Goal: Find specific fact: Find specific fact

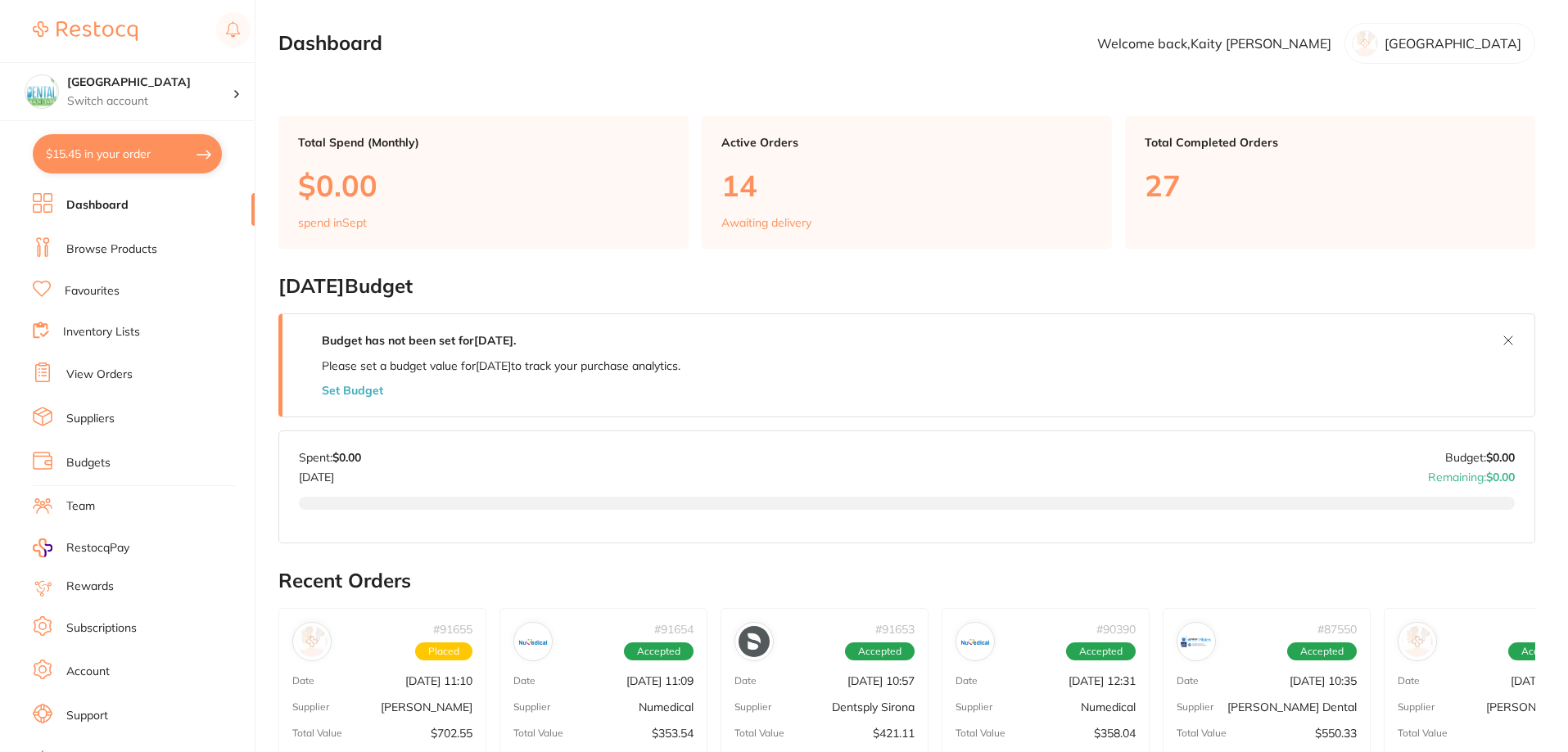
click at [93, 238] on li "Browse Products" at bounding box center [143, 249] width 222 height 24
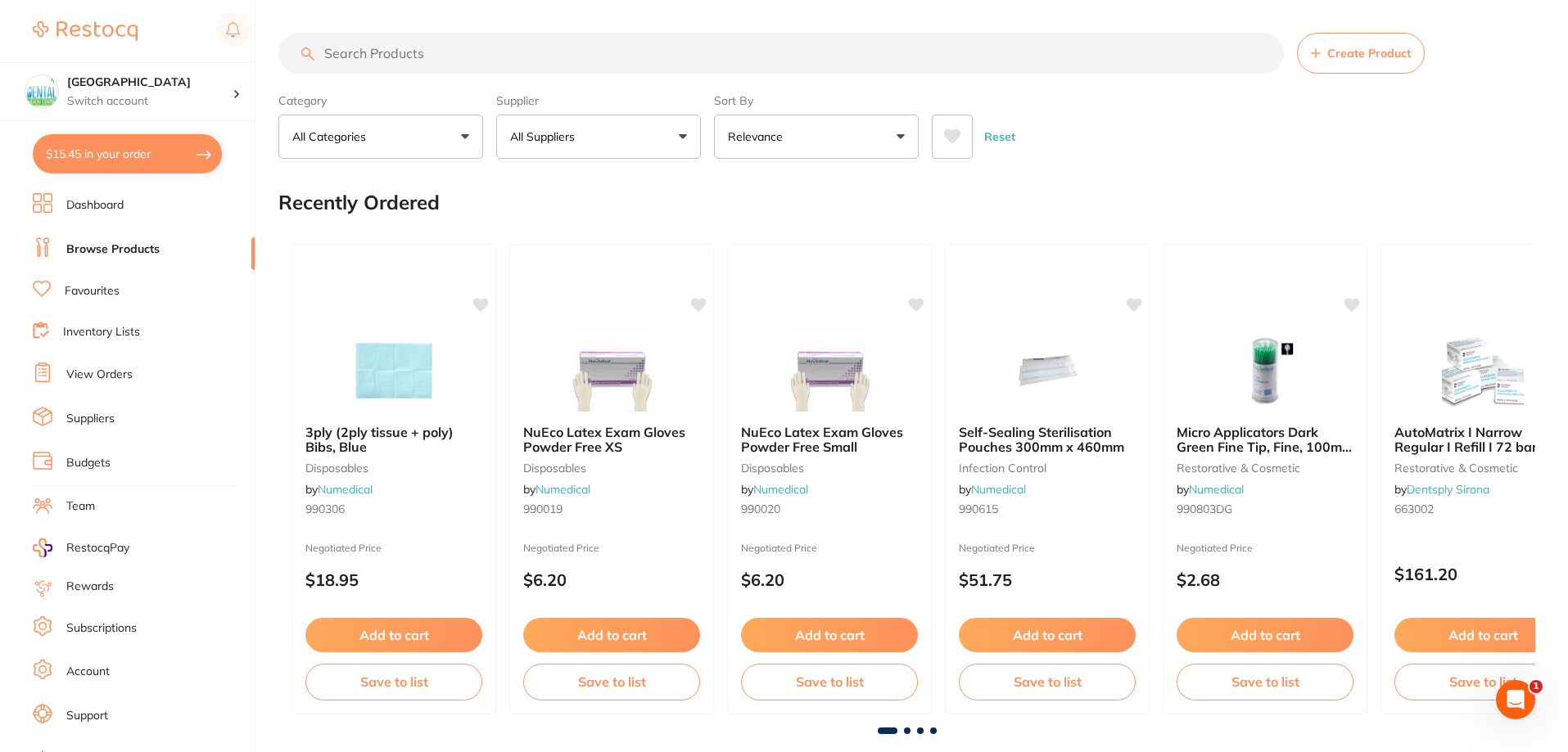
click at [432, 42] on input "search" at bounding box center [781, 53] width 1006 height 41
paste input "706-226"
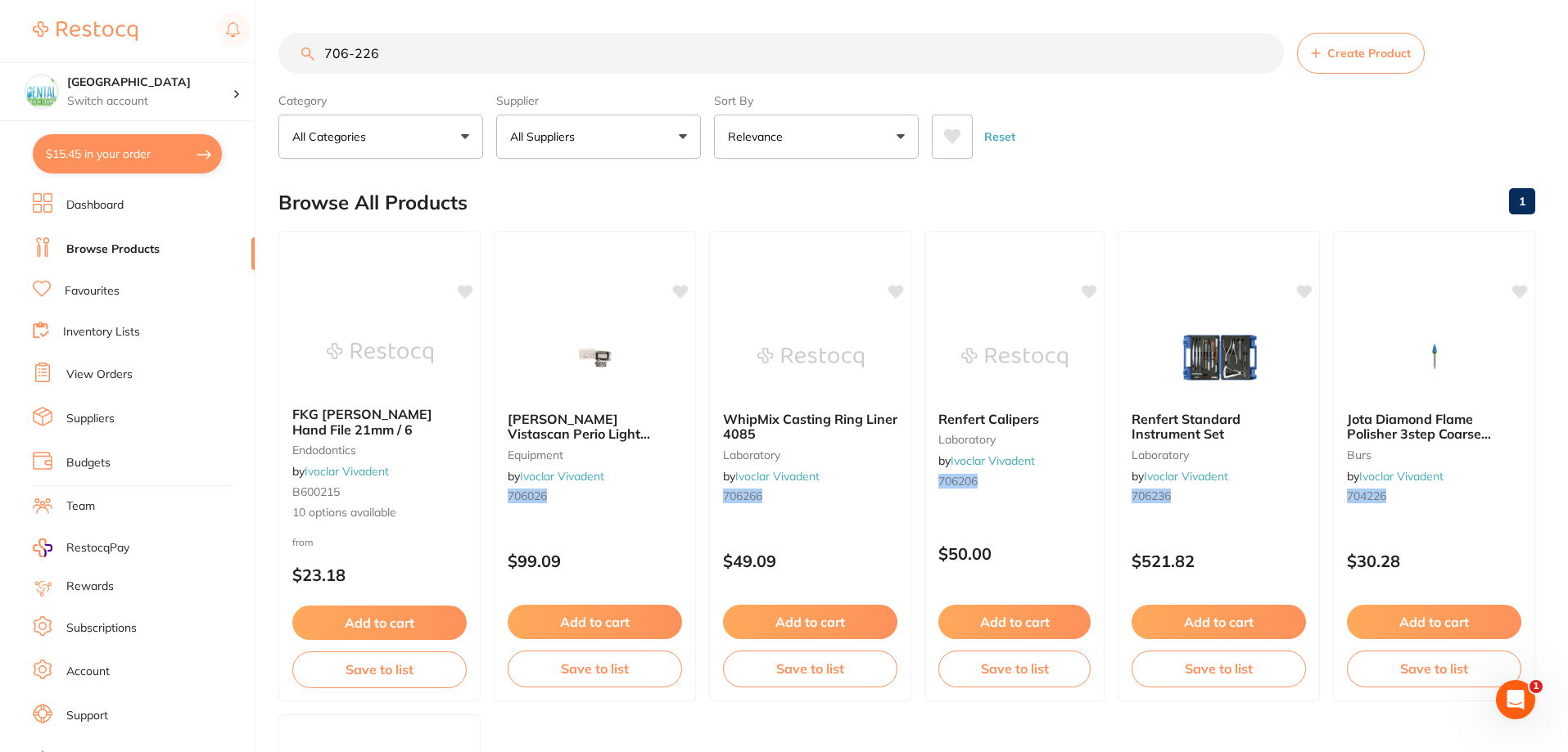
drag, startPoint x: 426, startPoint y: 39, endPoint x: 204, endPoint y: 37, distance: 222.0
click at [204, 37] on div "$15.45 Dental Health Centre Switch account Dental Health Centre $15.45 in your …" at bounding box center [784, 376] width 1568 height 752
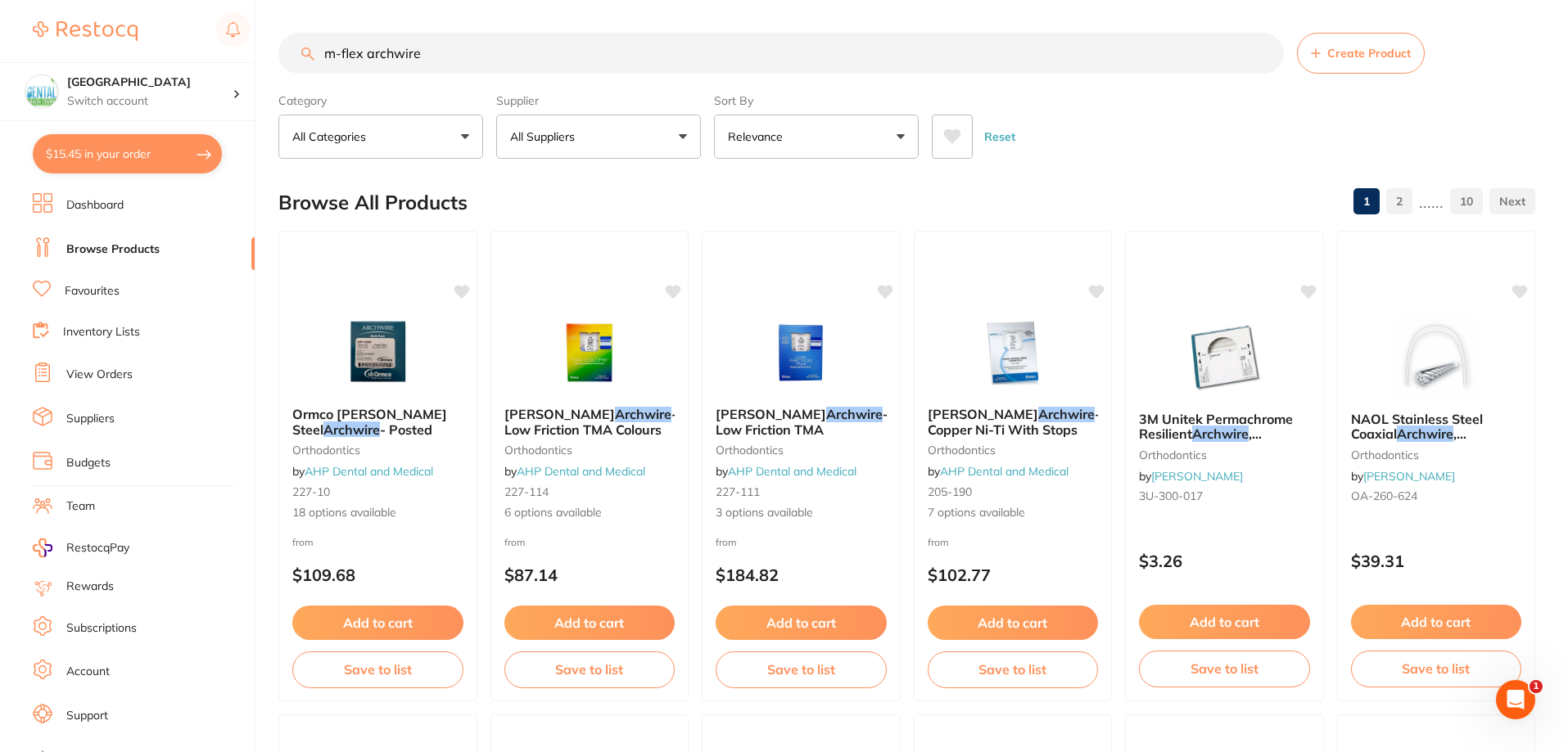
drag, startPoint x: 450, startPoint y: 63, endPoint x: 0, endPoint y: 51, distance: 450.2
click at [0, 56] on div "$15.45 Dental Health Centre Switch account Dental Health Centre $15.45 in your …" at bounding box center [784, 376] width 1568 height 752
type input "transbon plus"
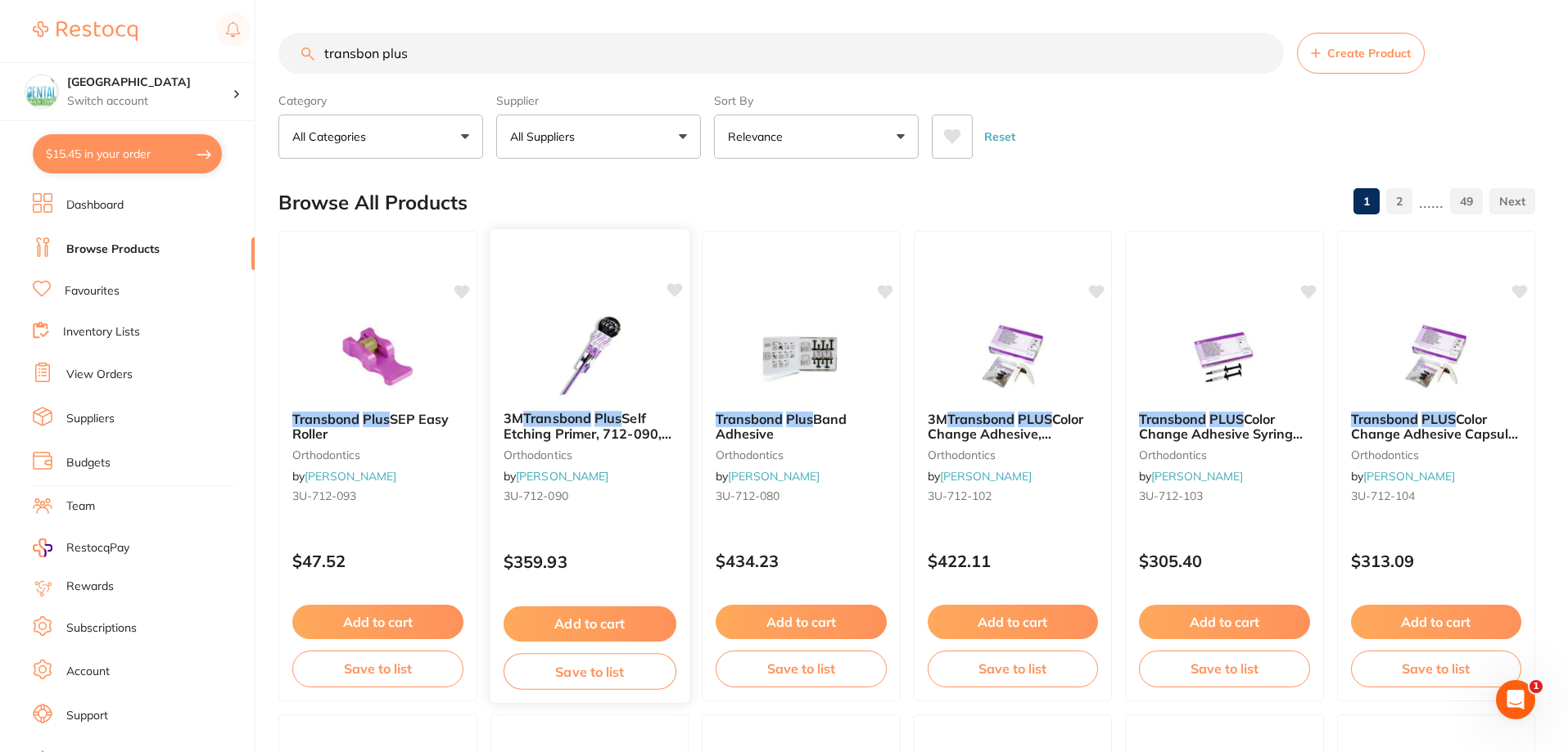
click at [577, 353] on img at bounding box center [589, 356] width 108 height 83
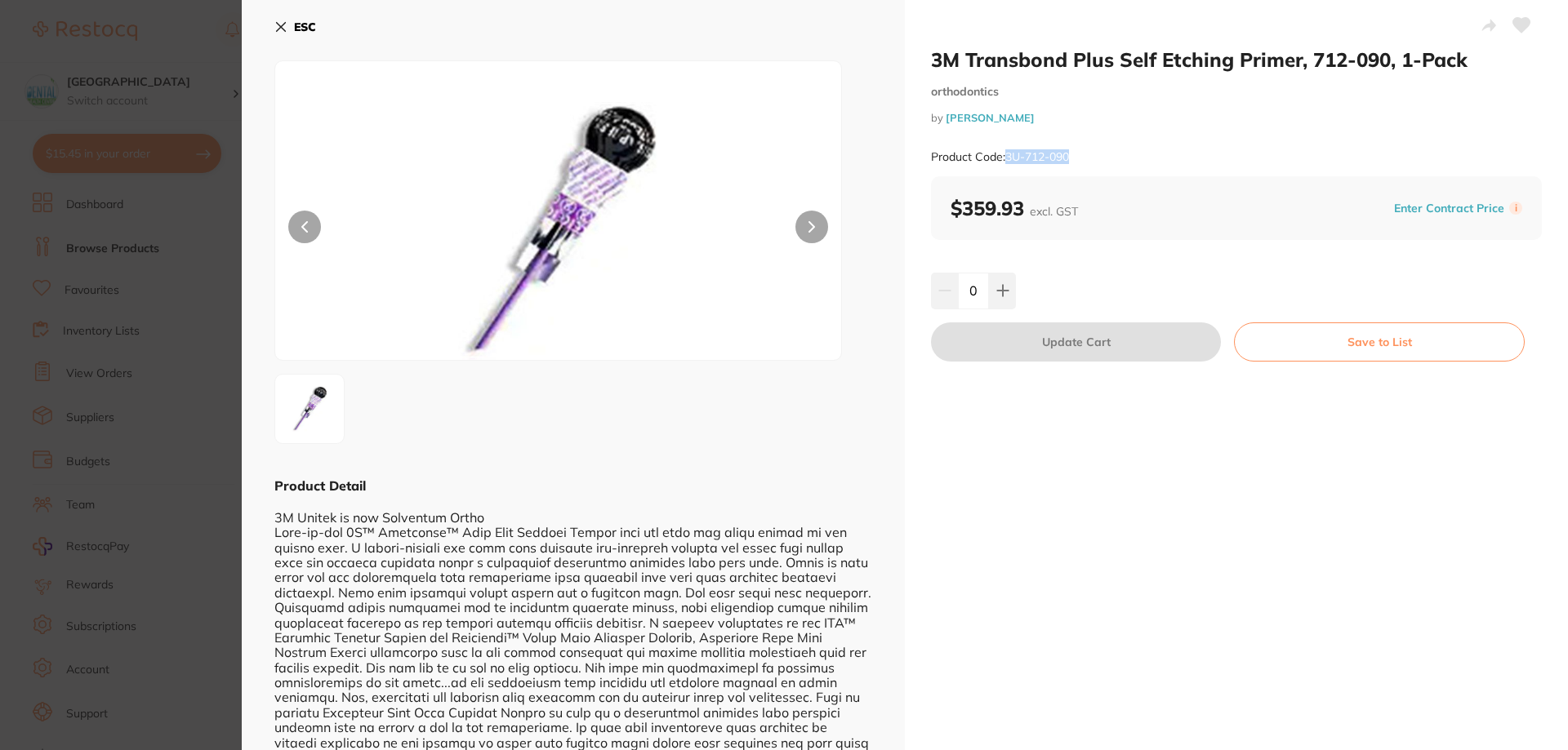
drag, startPoint x: 1077, startPoint y: 152, endPoint x: 1007, endPoint y: 155, distance: 70.1
click at [1007, 155] on div "Product Code: 3U-712-090" at bounding box center [1236, 157] width 611 height 40
copy small "3U-712-090"
